Goal: Subscribe to service/newsletter

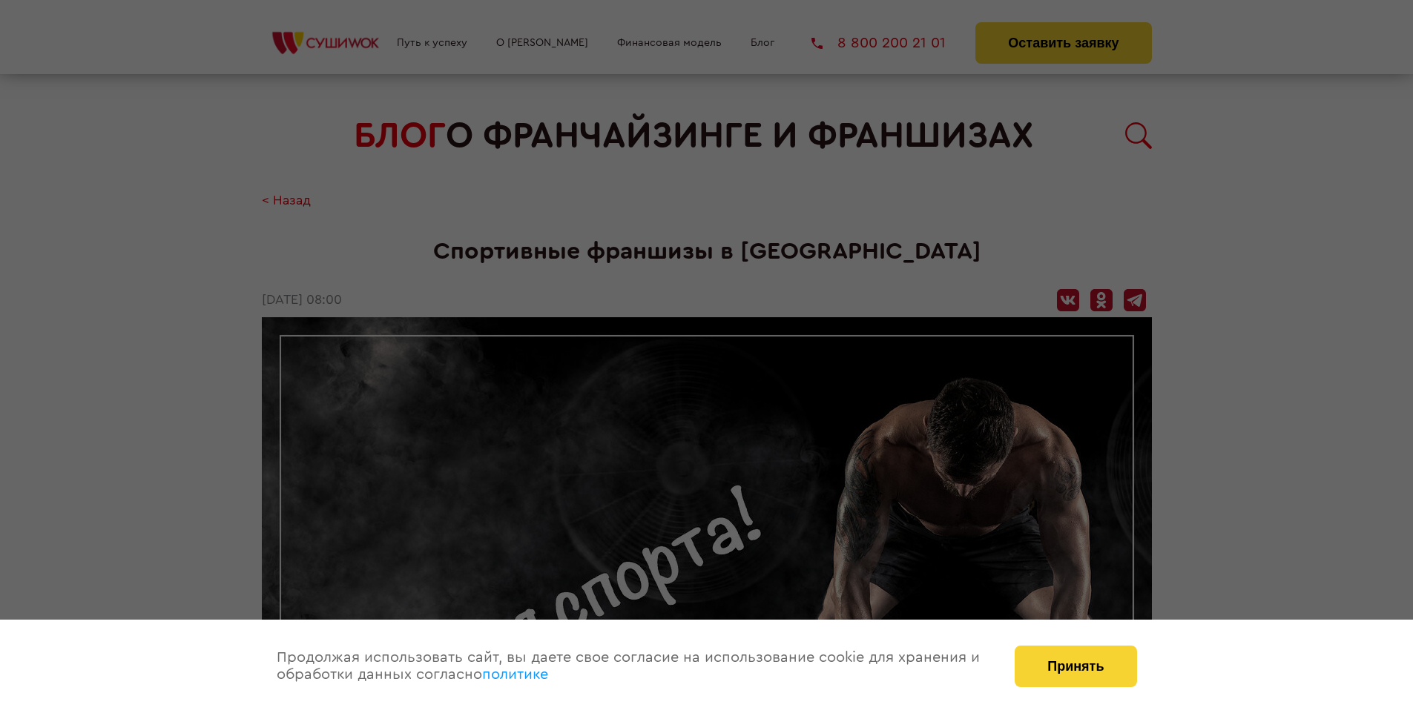
scroll to position [1787, 0]
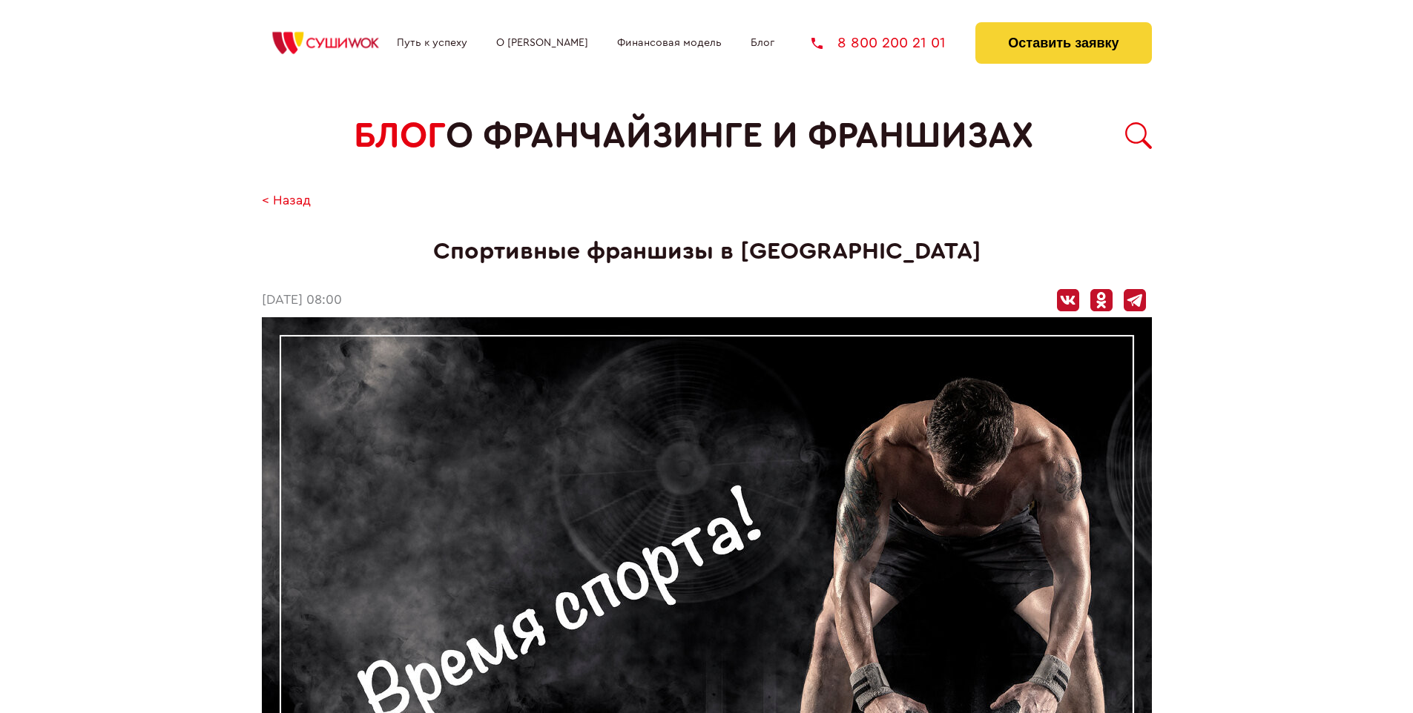
scroll to position [1787, 0]
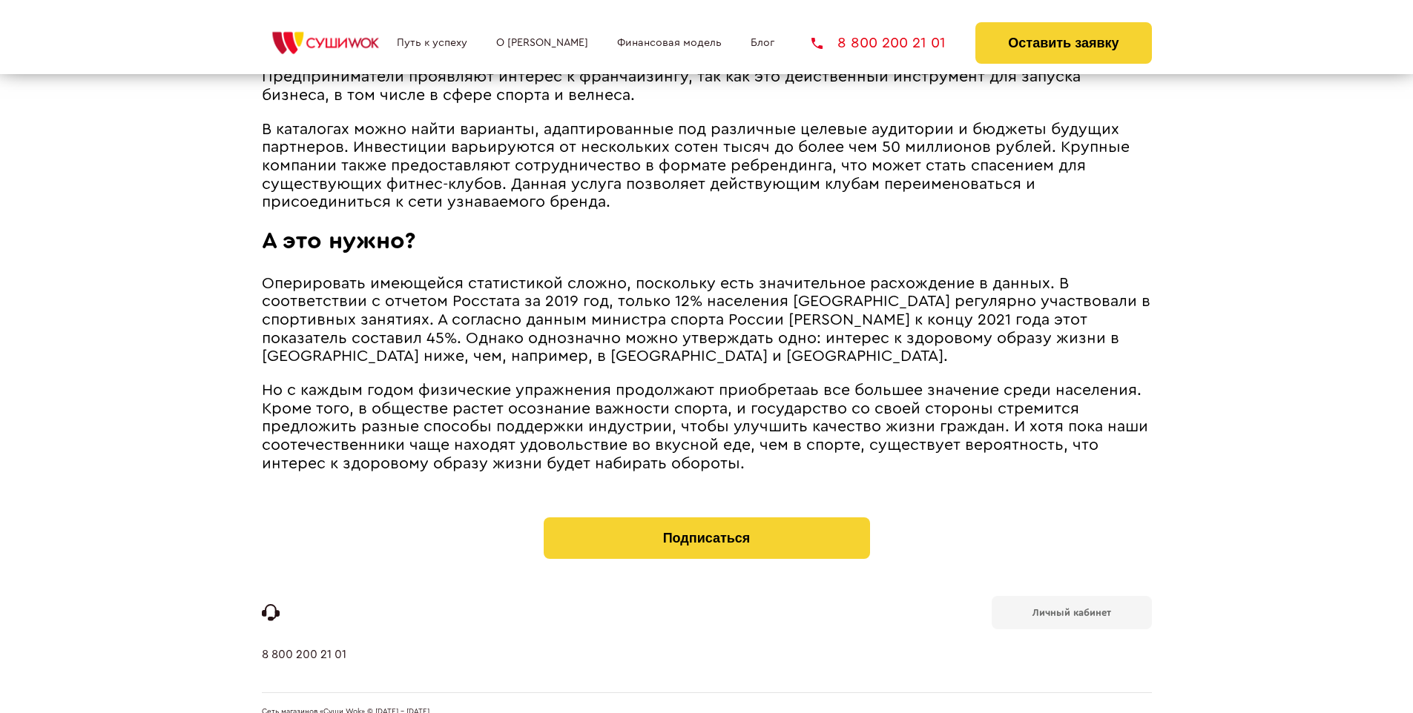
click at [1071, 608] on b "Личный кабинет" at bounding box center [1071, 613] width 79 height 10
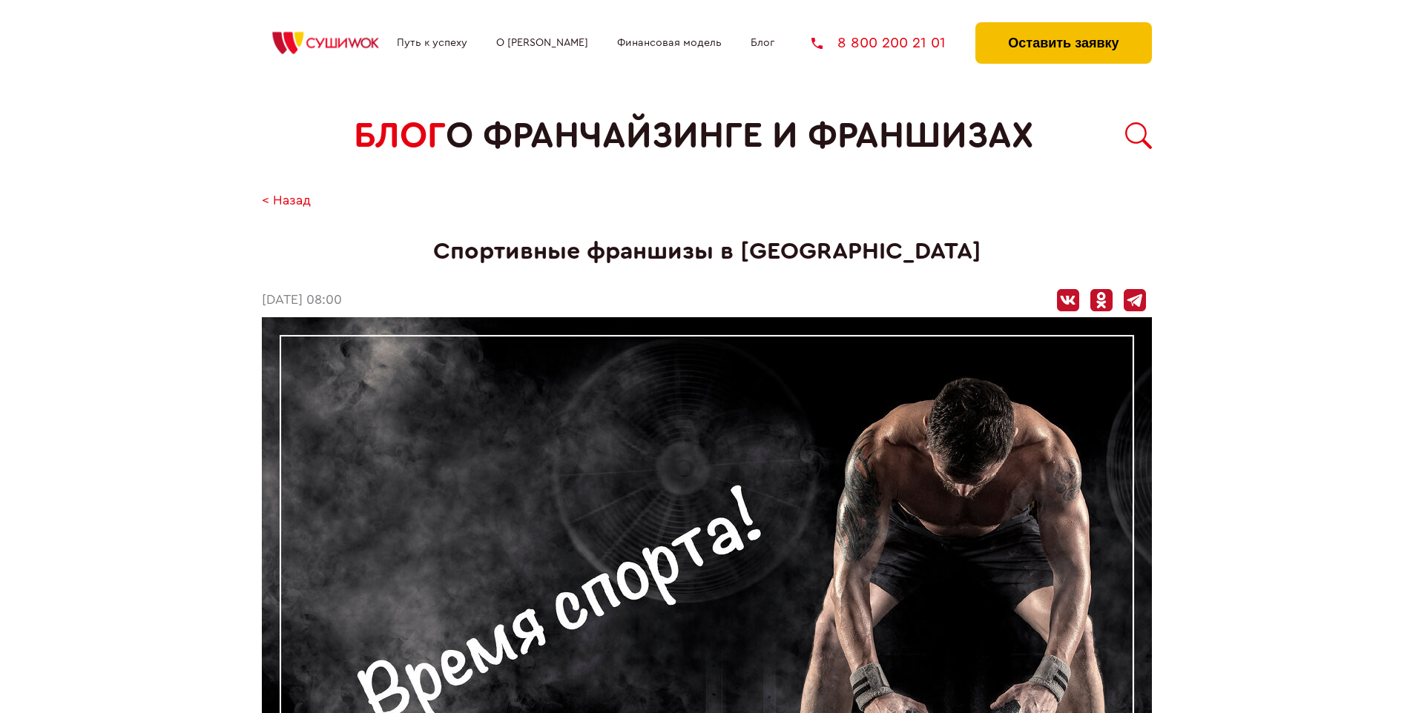
click at [1063, 26] on button "Оставить заявку" at bounding box center [1063, 43] width 176 height 42
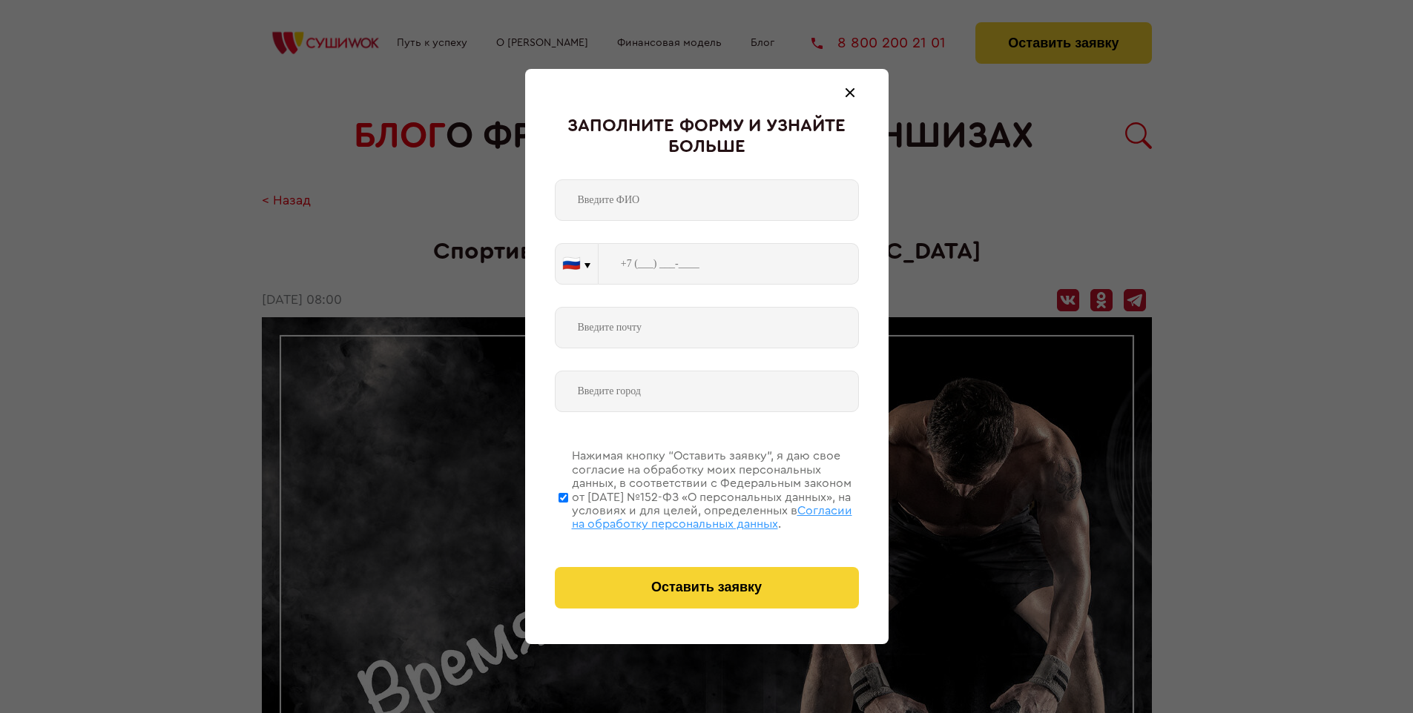
click at [687, 515] on span "Согласии на обработку персональных данных" at bounding box center [712, 517] width 280 height 25
click at [568, 515] on input "Нажимая кнопку “Оставить заявку”, я даю свое согласие на обработку моих персона…" at bounding box center [563, 497] width 10 height 119
checkbox input "false"
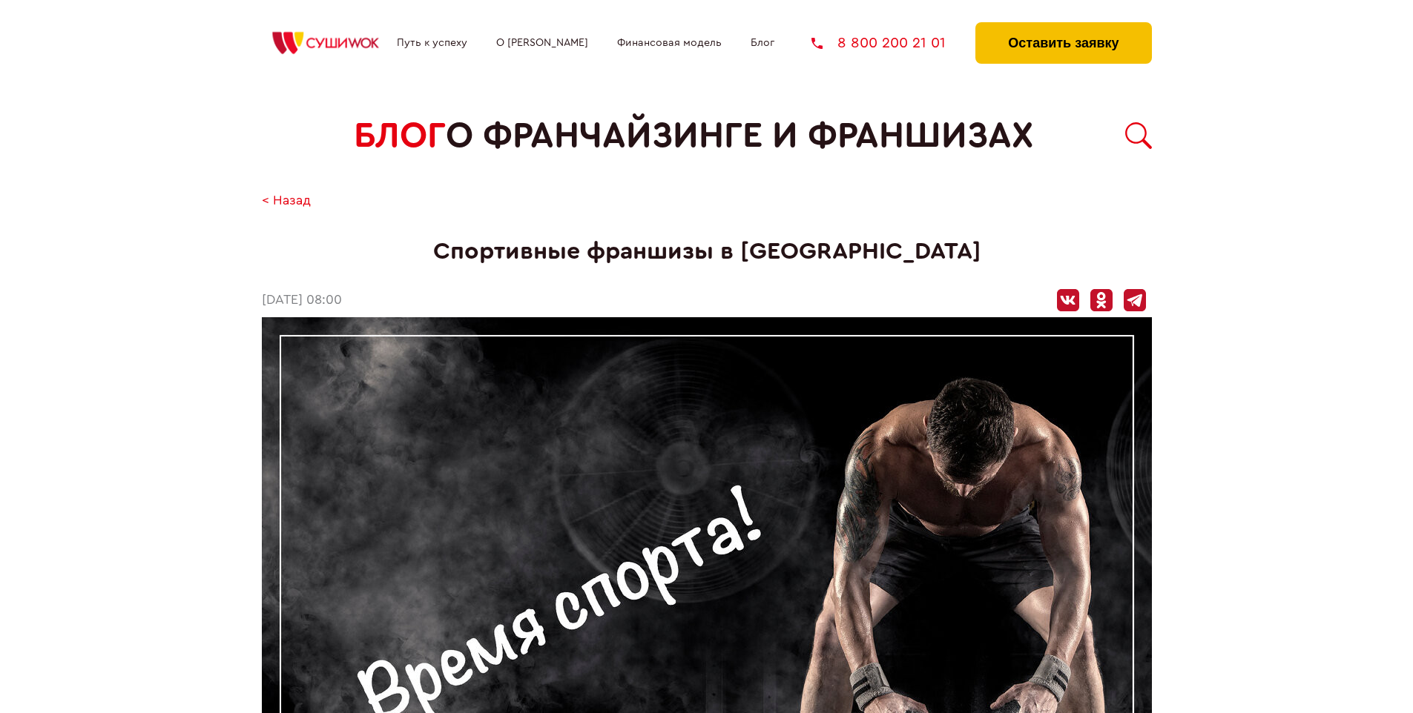
click at [1063, 26] on button "Оставить заявку" at bounding box center [1063, 43] width 176 height 42
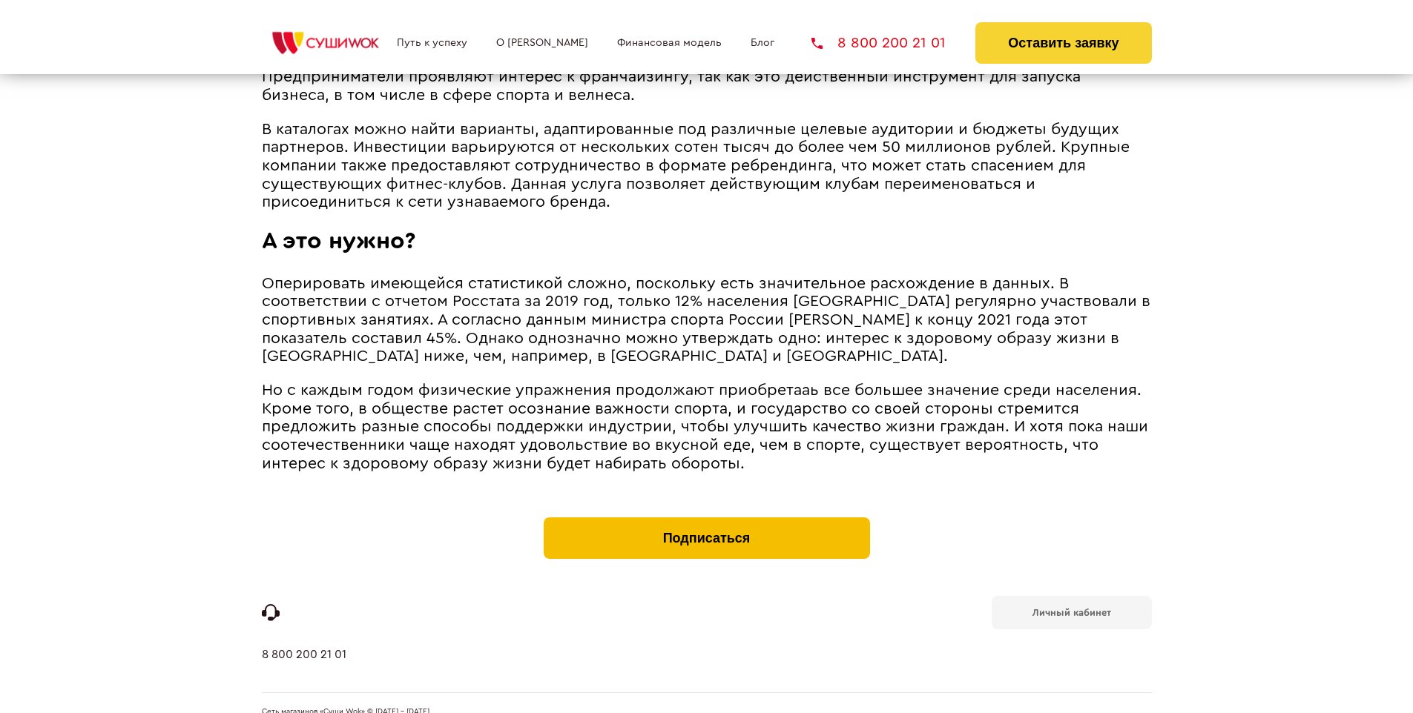
click at [706, 518] on button "Подписаться" at bounding box center [707, 539] width 326 height 42
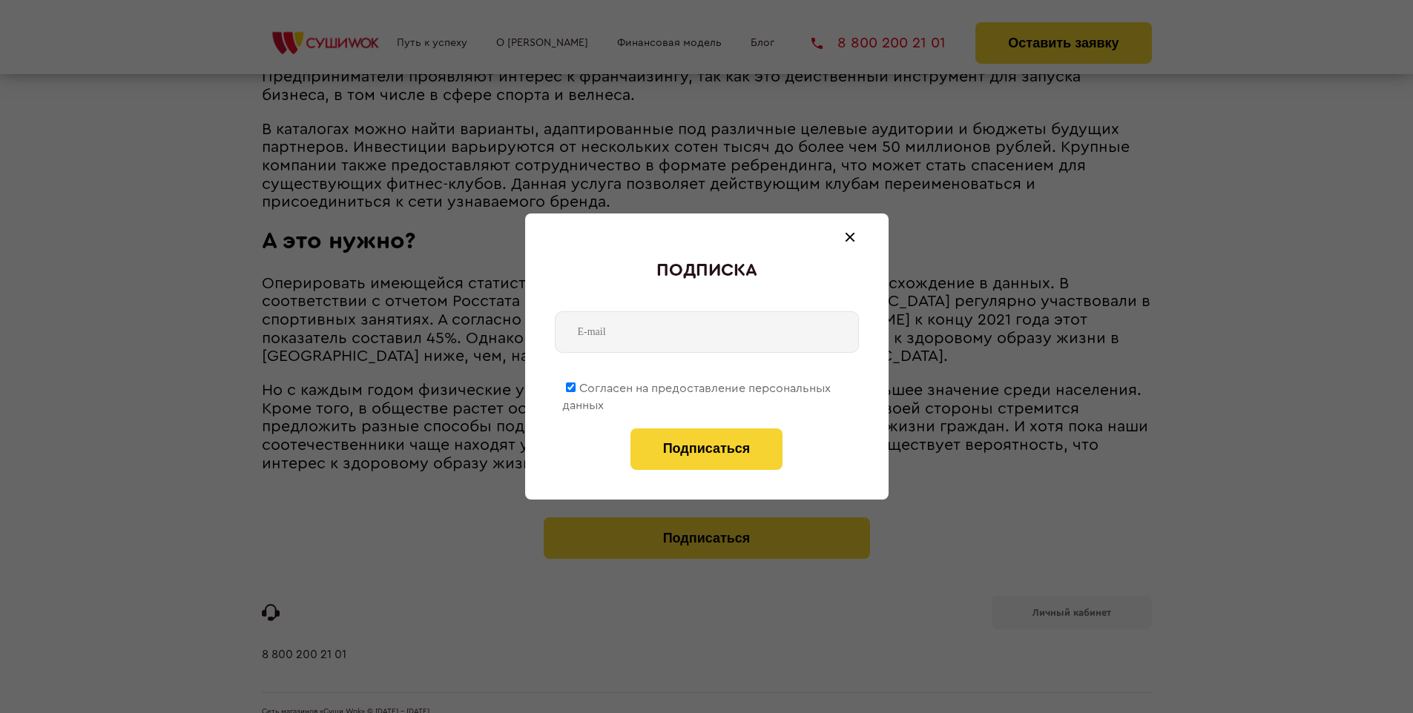
click at [697, 386] on span "Согласен на предоставление персональных данных" at bounding box center [696, 397] width 268 height 29
click at [575, 386] on input "Согласен на предоставление персональных данных" at bounding box center [571, 388] width 10 height 10
checkbox input "false"
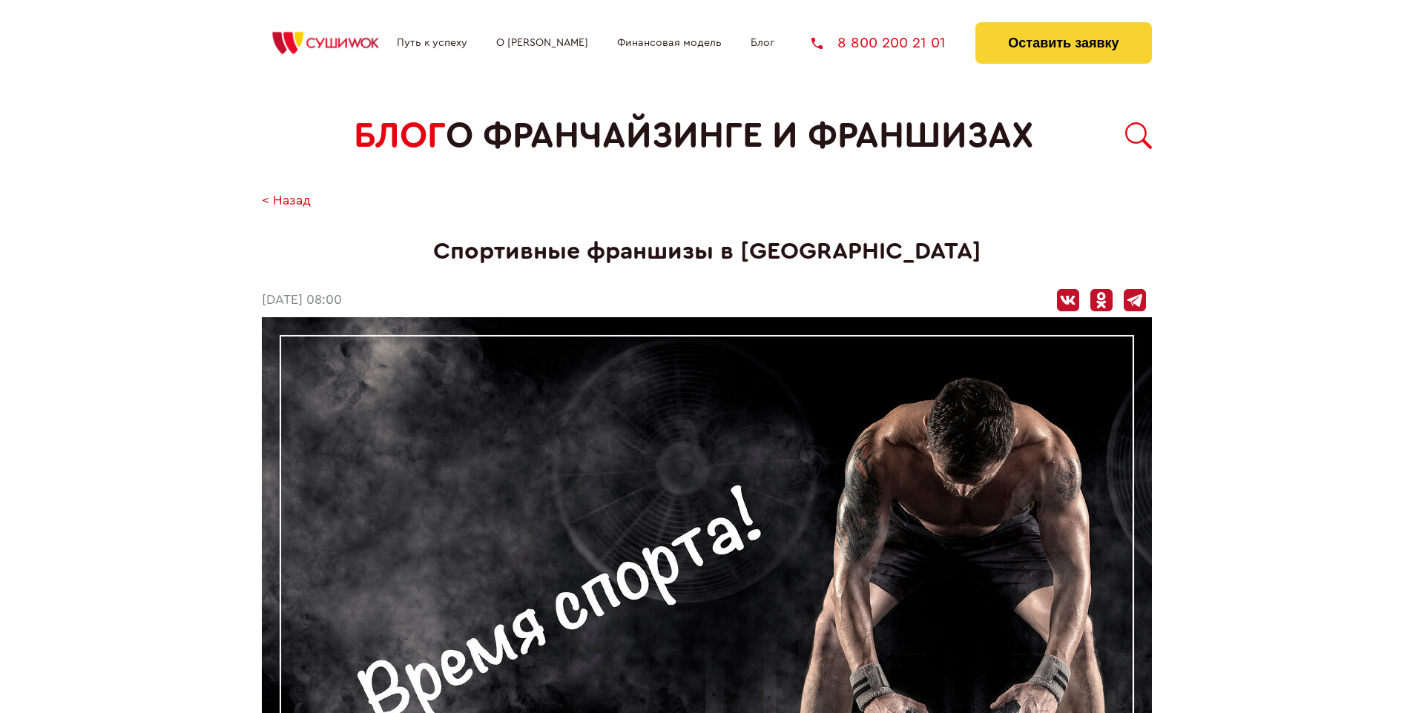
scroll to position [1787, 0]
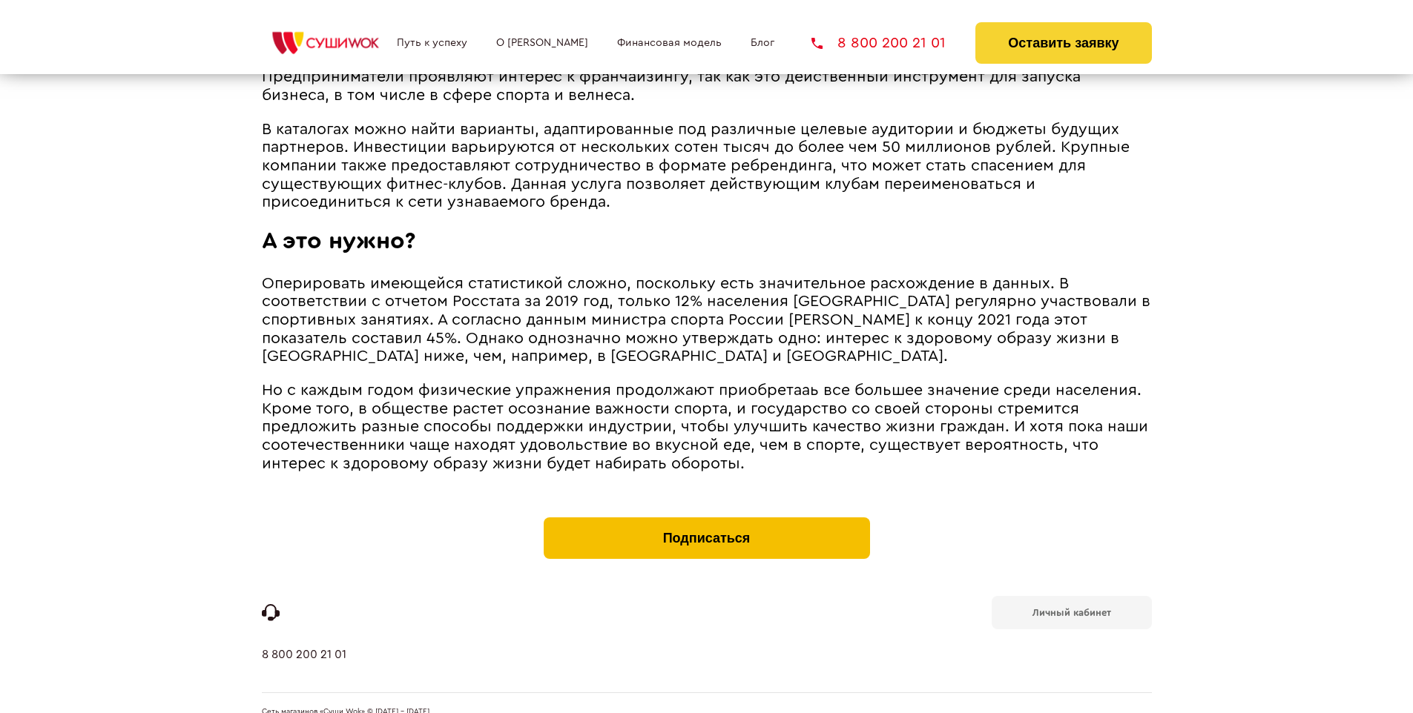
click at [706, 518] on button "Подписаться" at bounding box center [707, 539] width 326 height 42
